Goal: Information Seeking & Learning: Learn about a topic

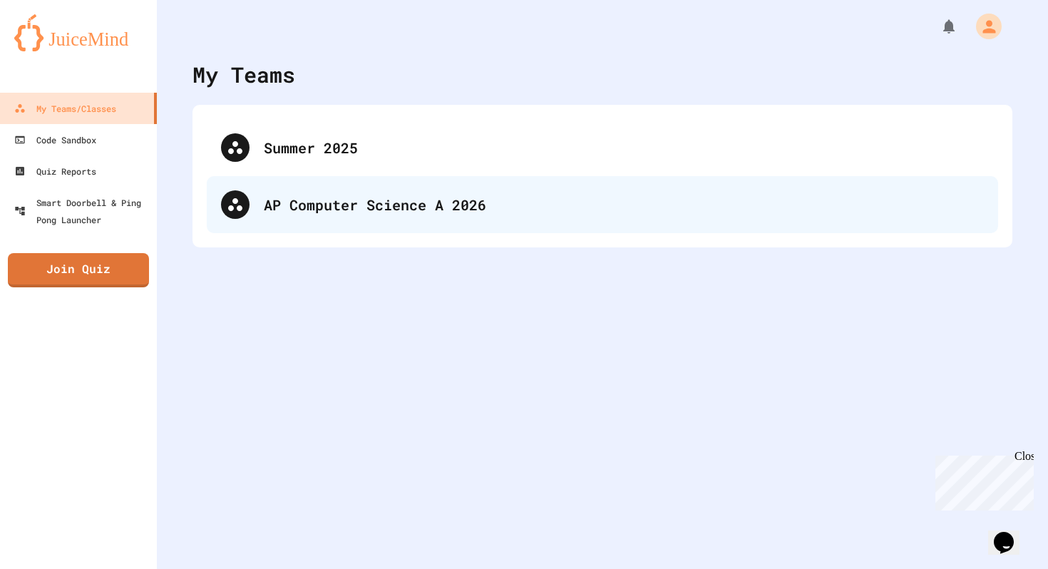
click at [482, 209] on div "AP Computer Science A 2026" at bounding box center [624, 204] width 720 height 21
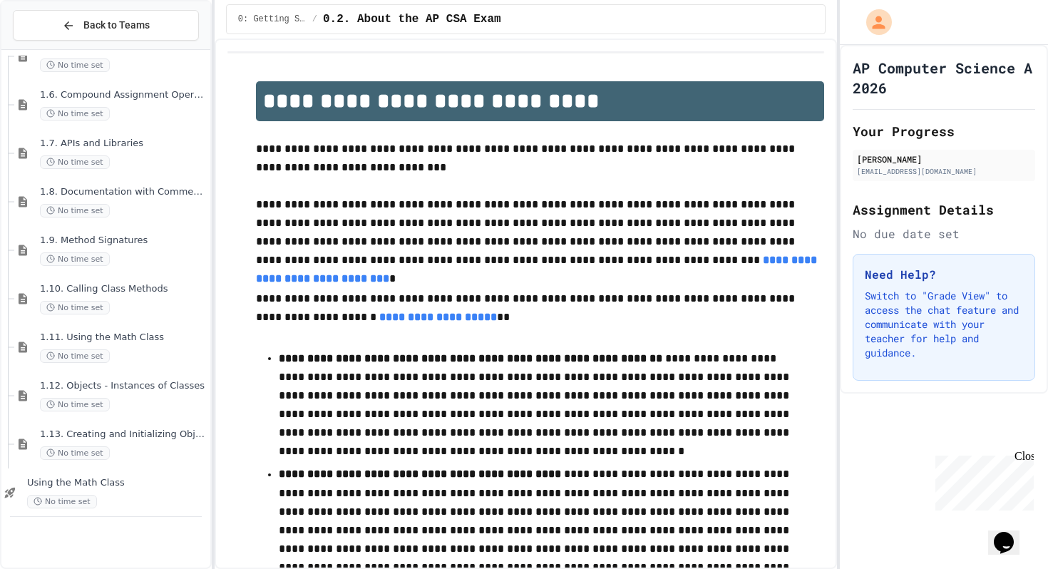
scroll to position [335, 0]
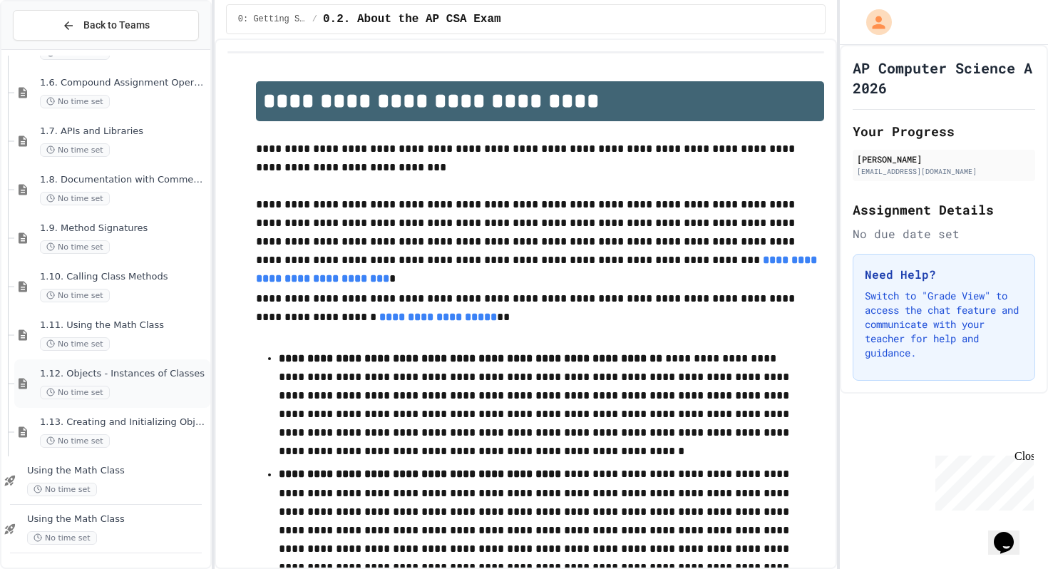
click at [160, 400] on div "1.12. Objects - Instances of Classes No time set" at bounding box center [112, 383] width 196 height 49
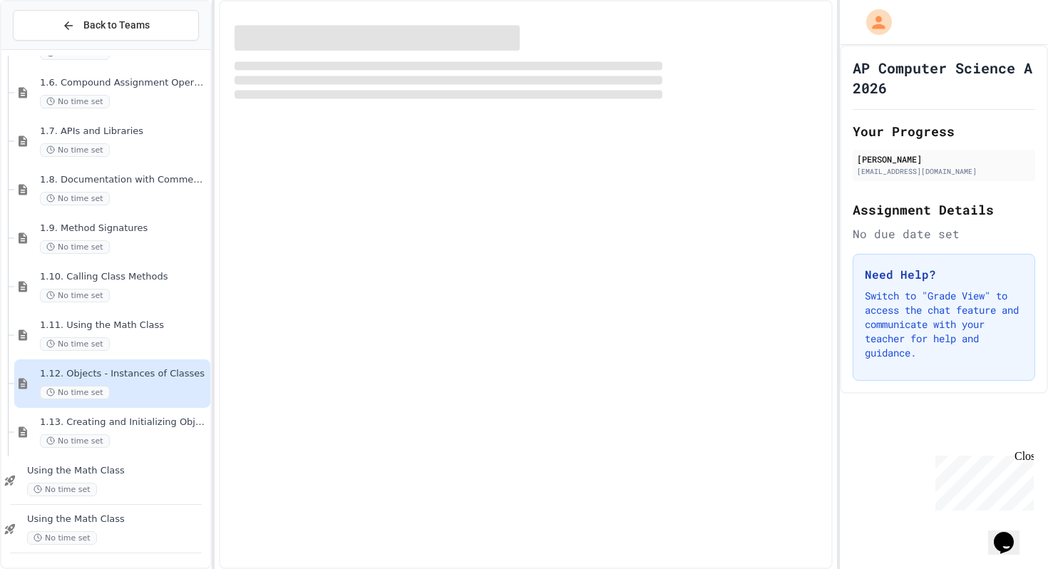
scroll to position [318, 0]
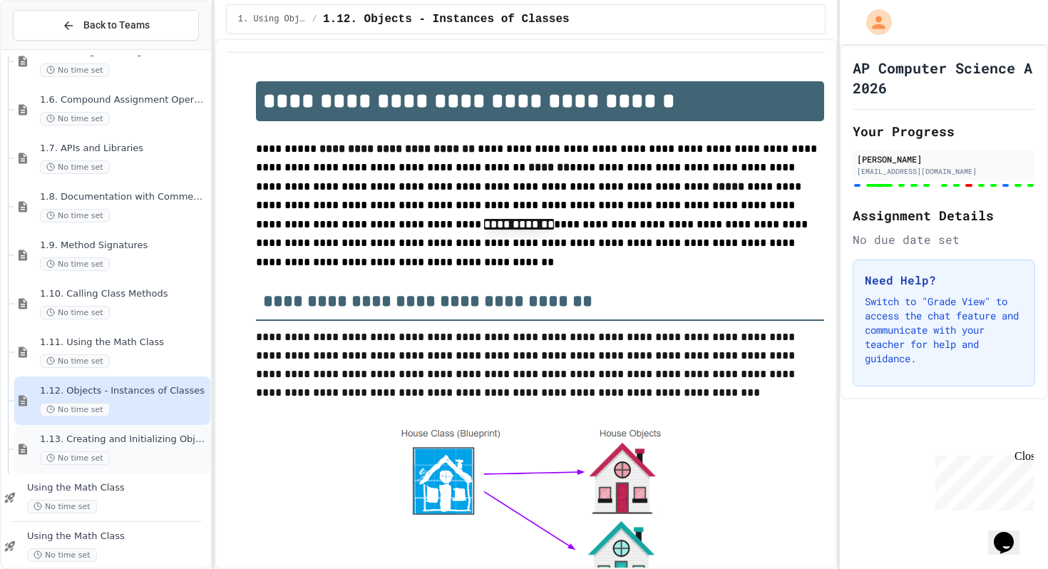
click at [155, 438] on span "1.13. Creating and Initializing Objects: Constructors" at bounding box center [124, 440] width 168 height 12
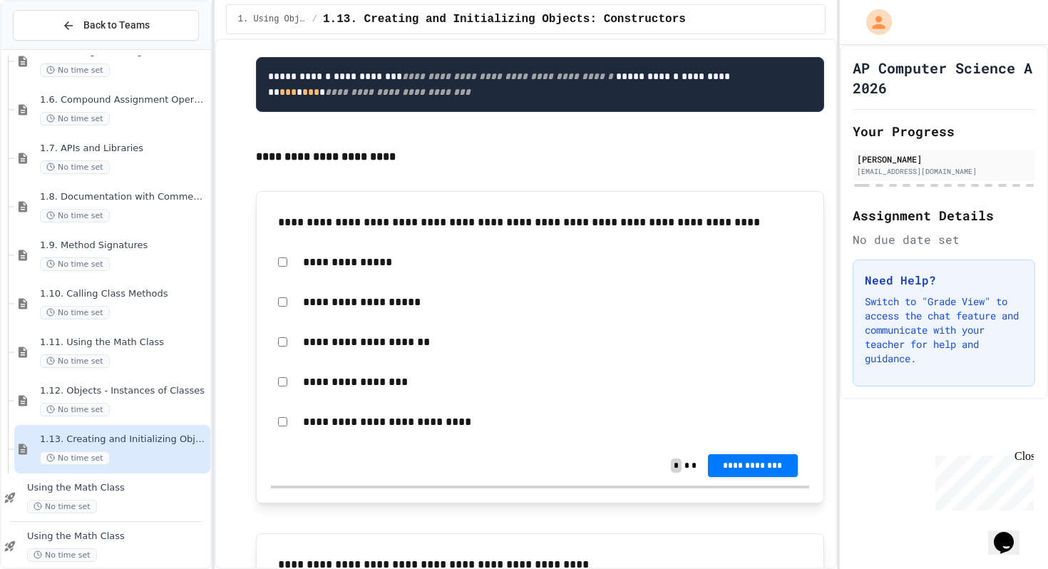
scroll to position [835, 0]
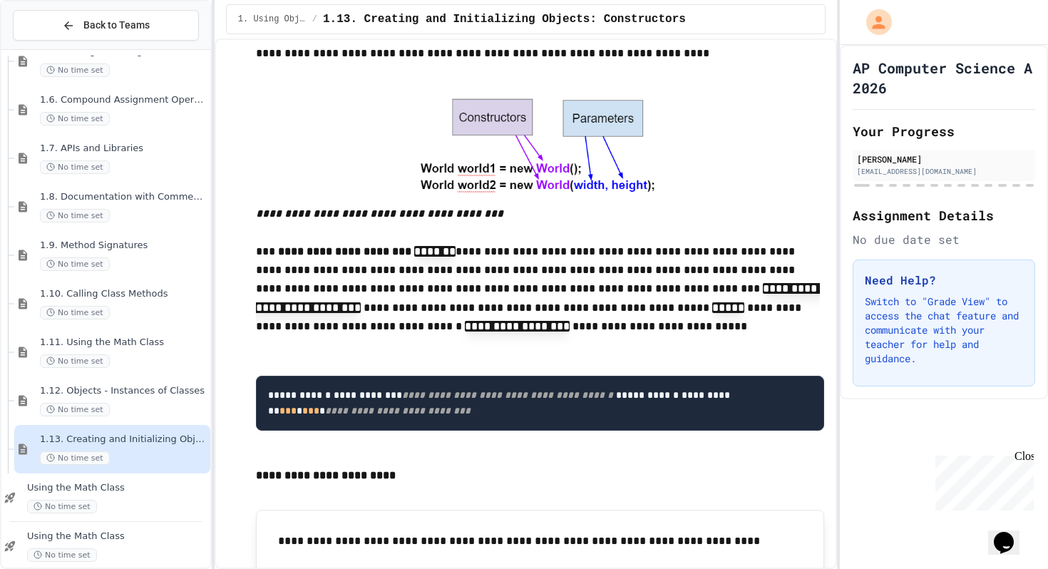
click at [518, 347] on p at bounding box center [540, 349] width 568 height 19
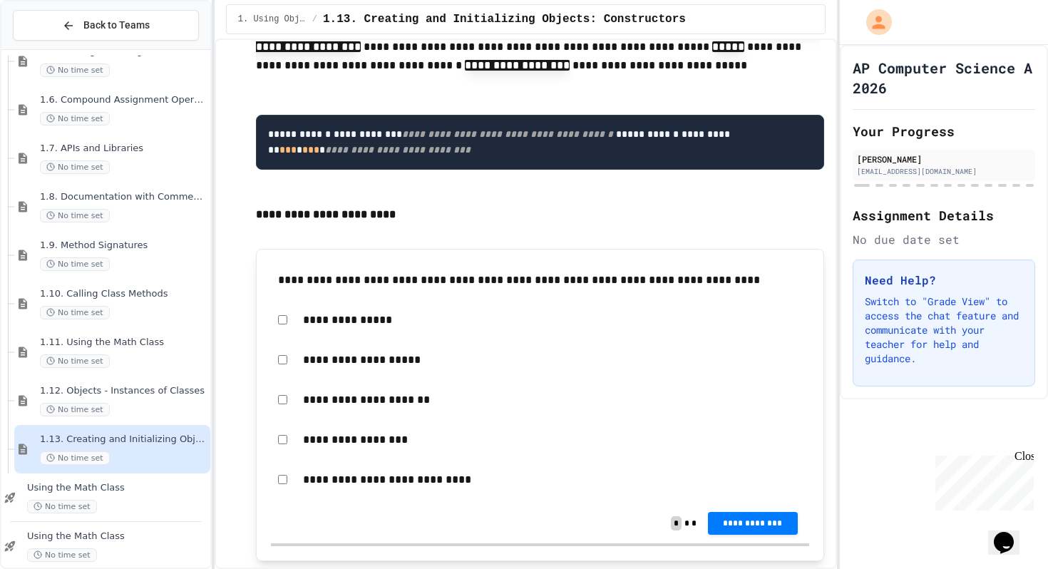
scroll to position [783, 0]
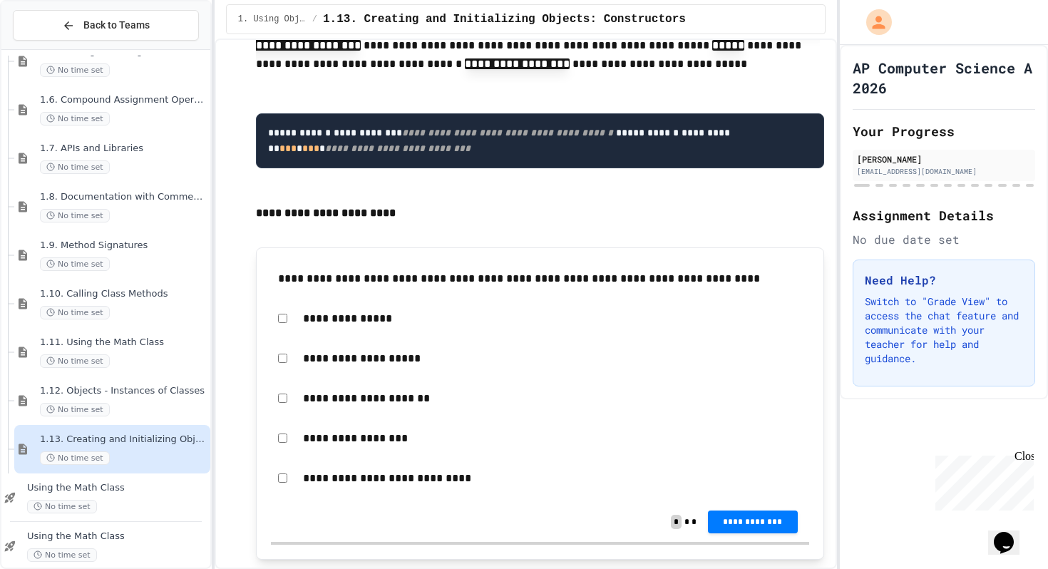
click at [276, 488] on div "**********" at bounding box center [540, 478] width 539 height 33
click at [288, 488] on div "**********" at bounding box center [540, 478] width 539 height 33
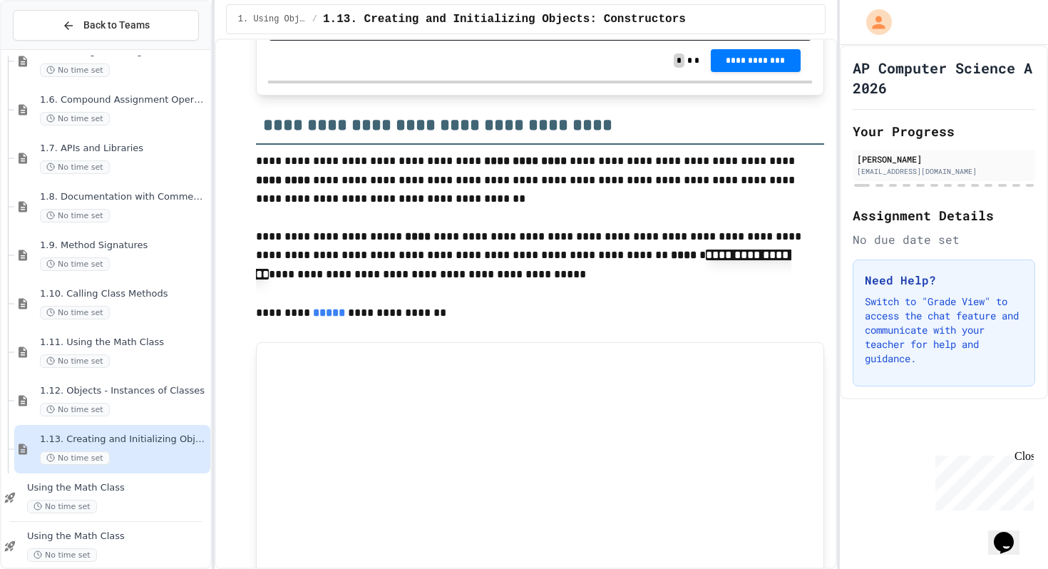
scroll to position [3032, 0]
